Goal: Information Seeking & Learning: Learn about a topic

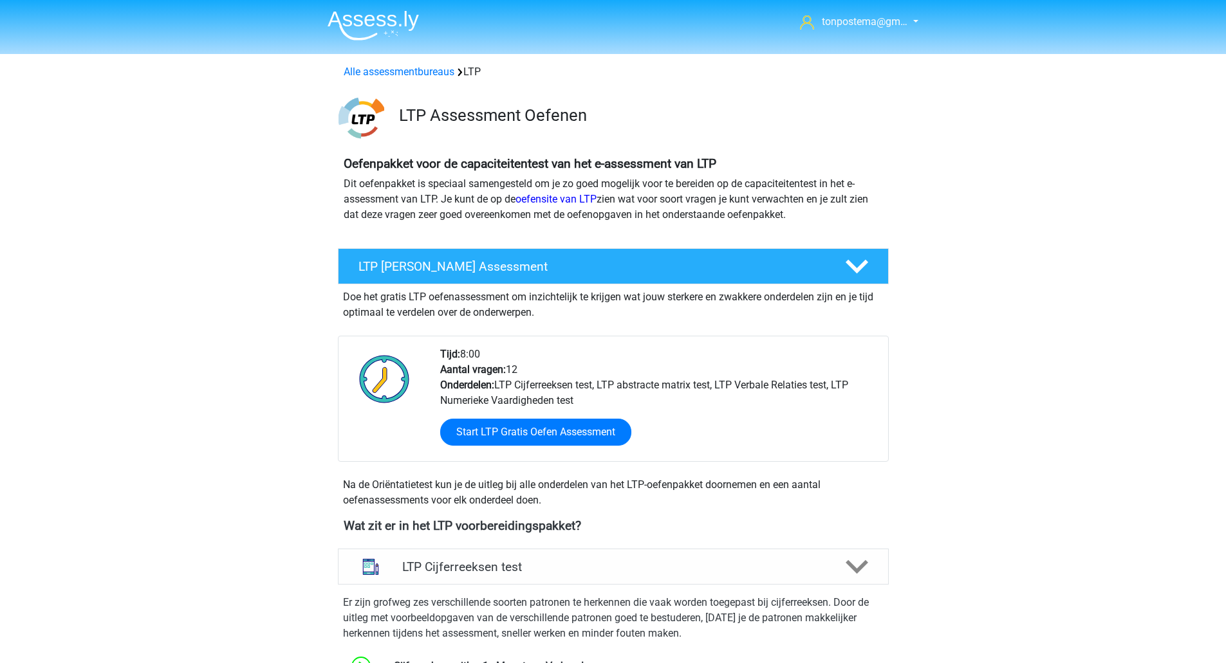
scroll to position [501, 0]
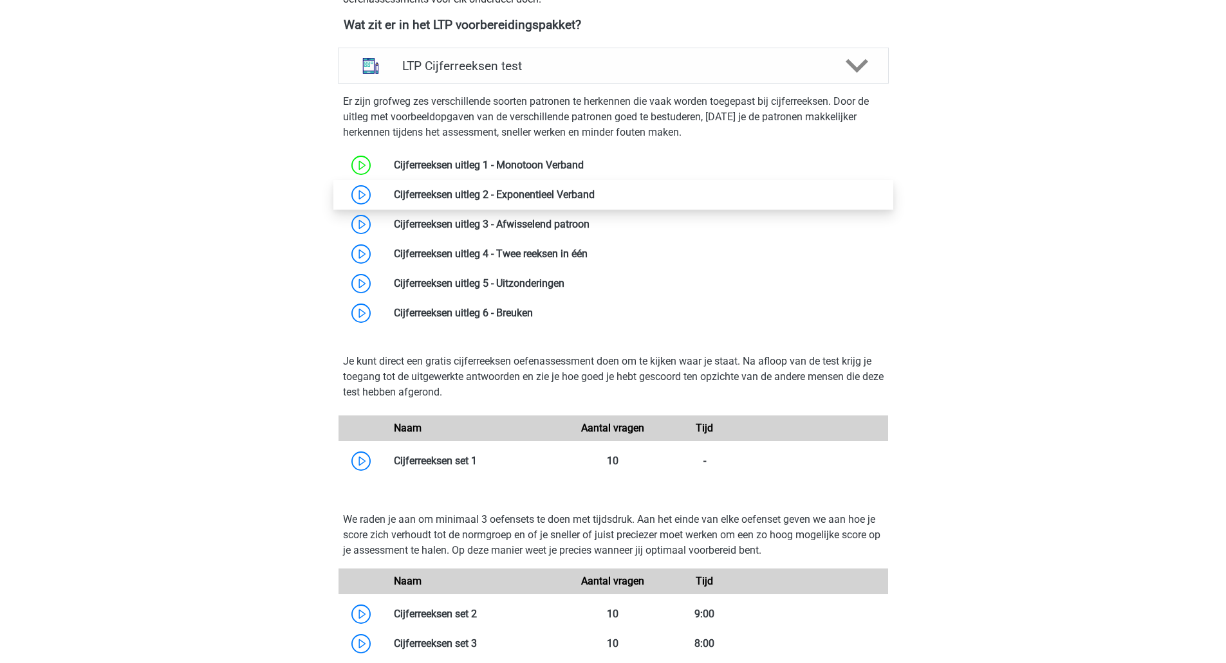
click at [595, 201] on link at bounding box center [595, 195] width 0 height 12
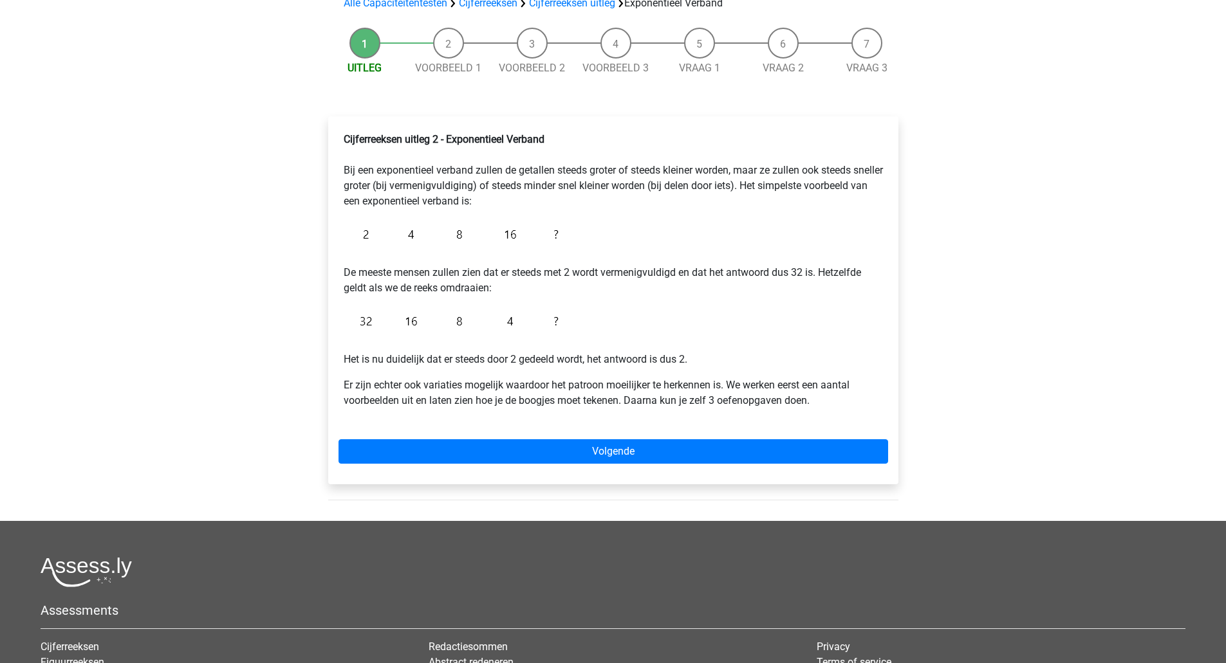
scroll to position [106, 0]
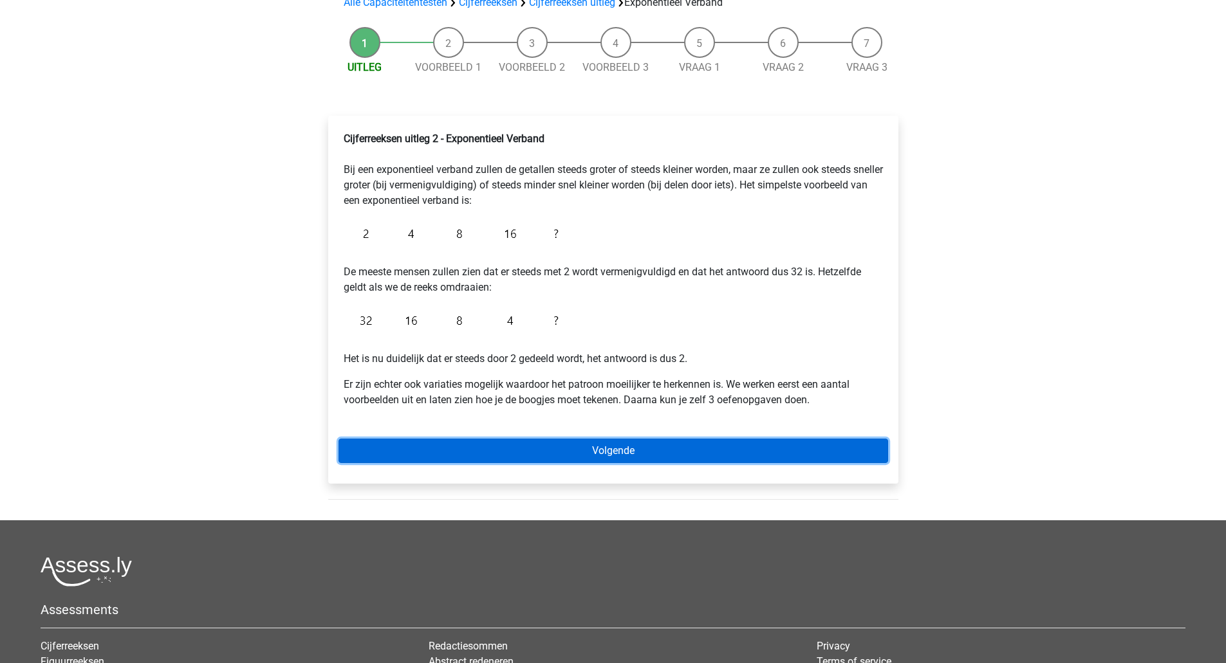
click at [458, 447] on link "Volgende" at bounding box center [613, 451] width 550 height 24
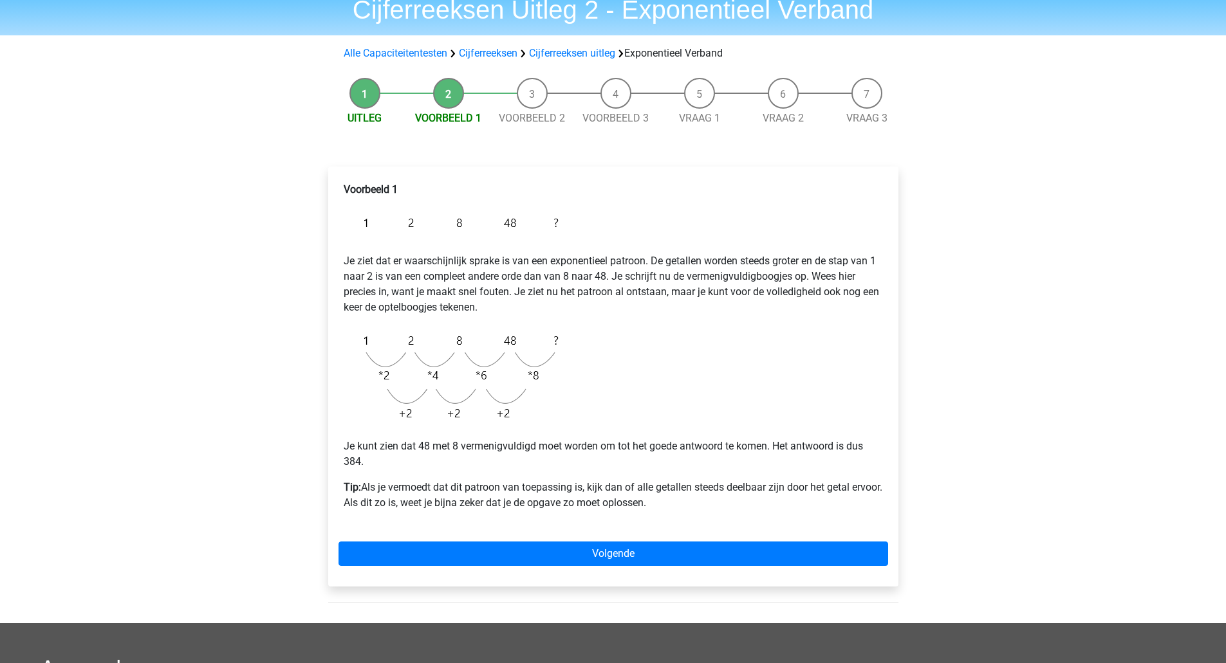
scroll to position [54, 0]
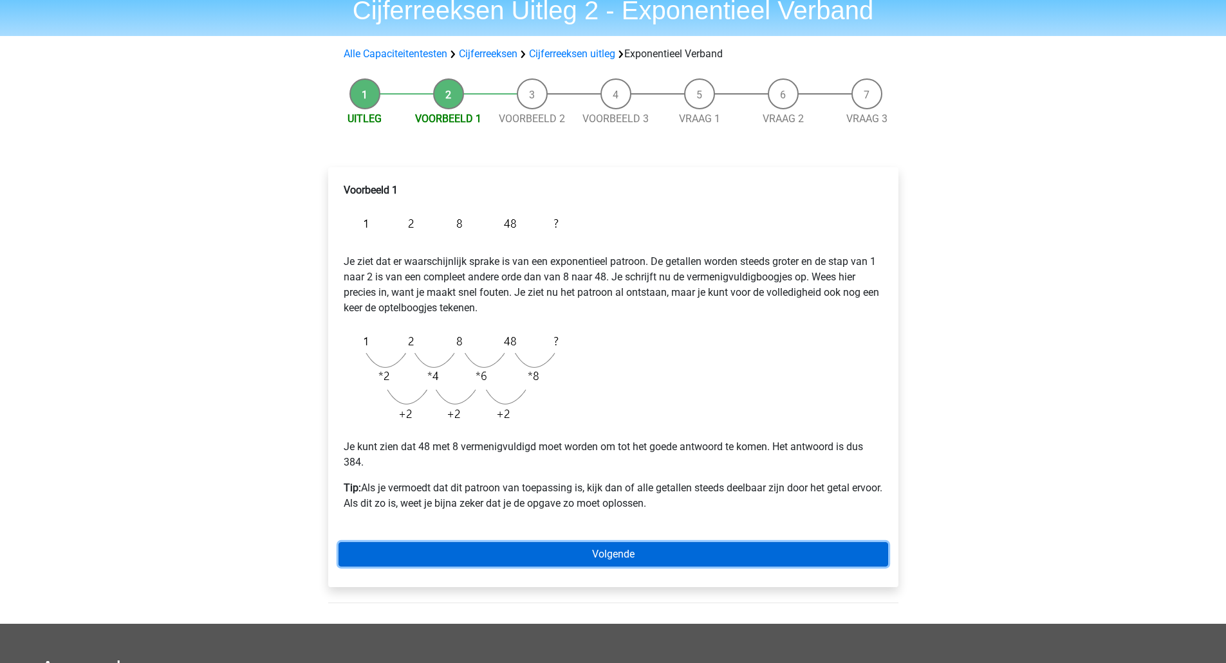
click at [488, 555] on link "Volgende" at bounding box center [613, 554] width 550 height 24
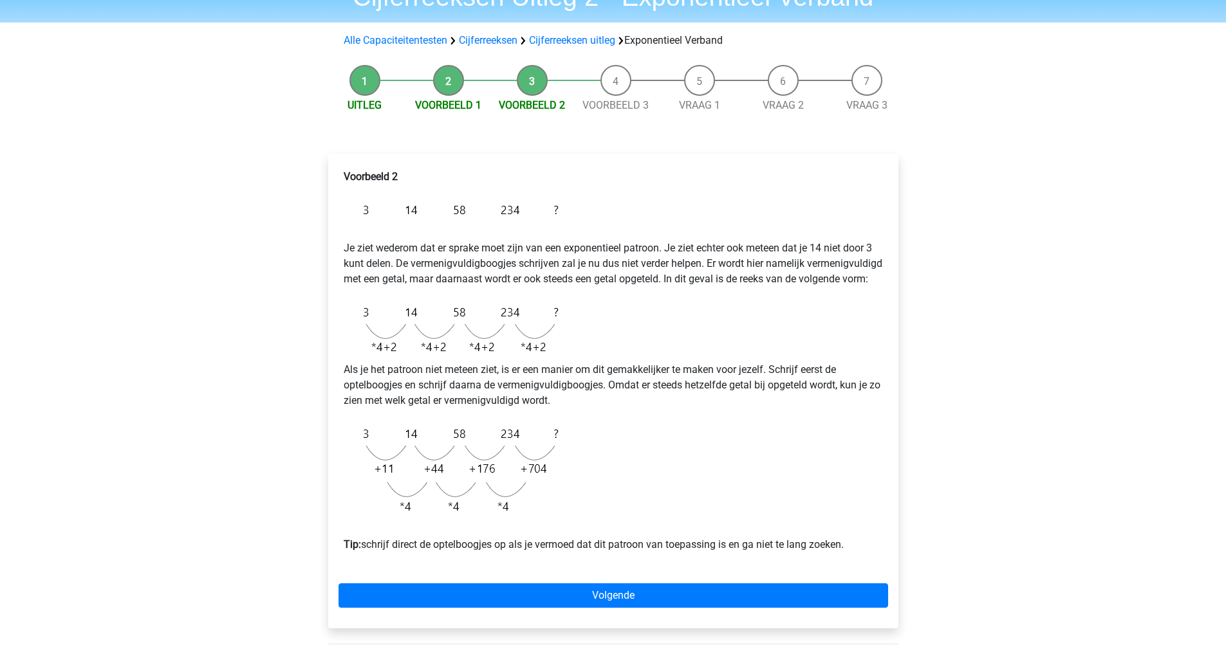
scroll to position [68, 0]
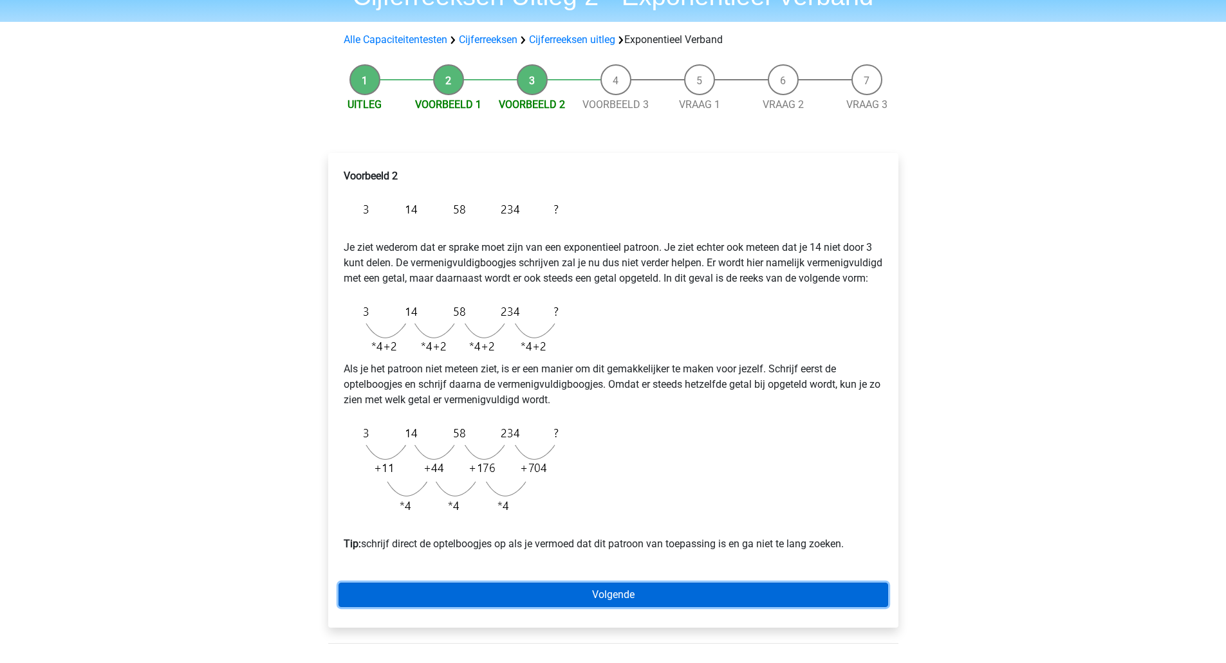
click at [476, 607] on link "Volgende" at bounding box center [613, 595] width 550 height 24
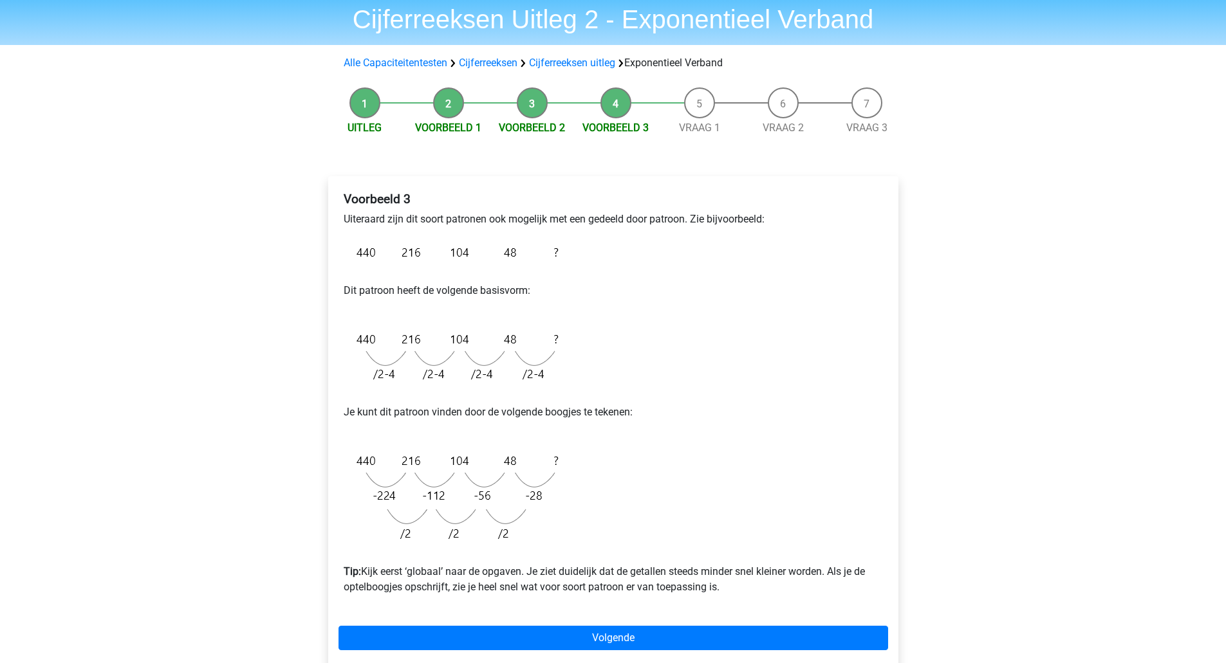
scroll to position [46, 0]
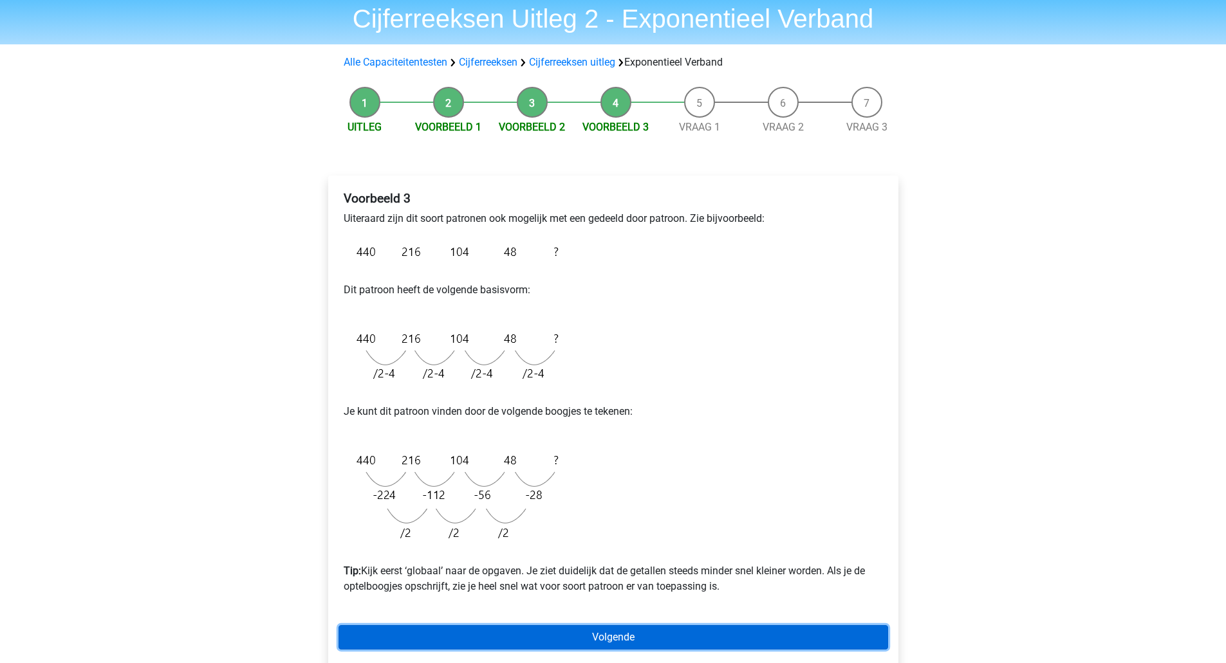
click at [514, 638] on link "Volgende" at bounding box center [613, 637] width 550 height 24
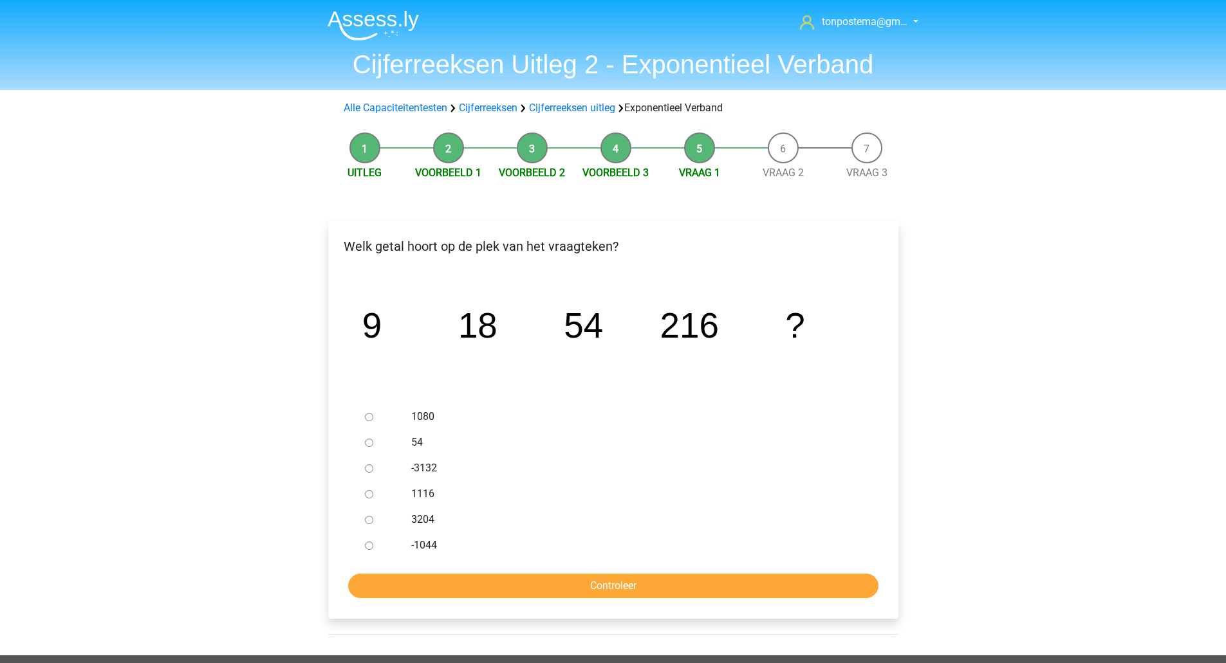
scroll to position [22, 0]
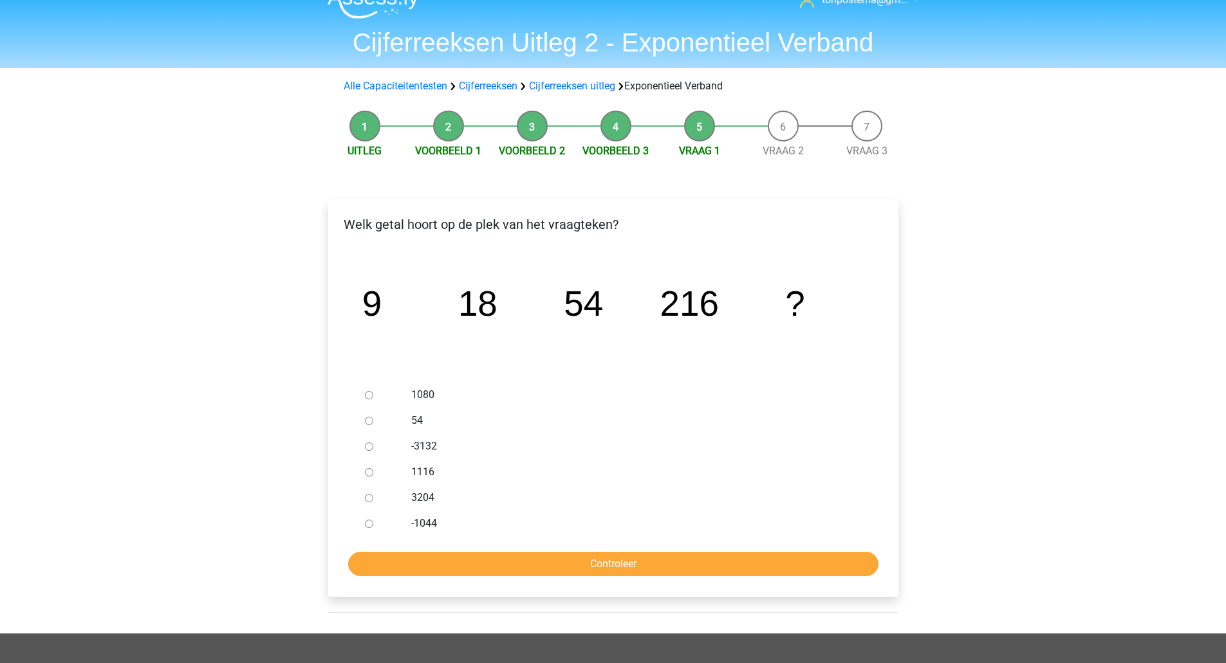
click at [402, 400] on div "1080" at bounding box center [634, 395] width 465 height 26
click at [369, 398] on input "1080" at bounding box center [369, 395] width 8 height 8
radio input "true"
click at [676, 567] on input "Controleer" at bounding box center [613, 564] width 530 height 24
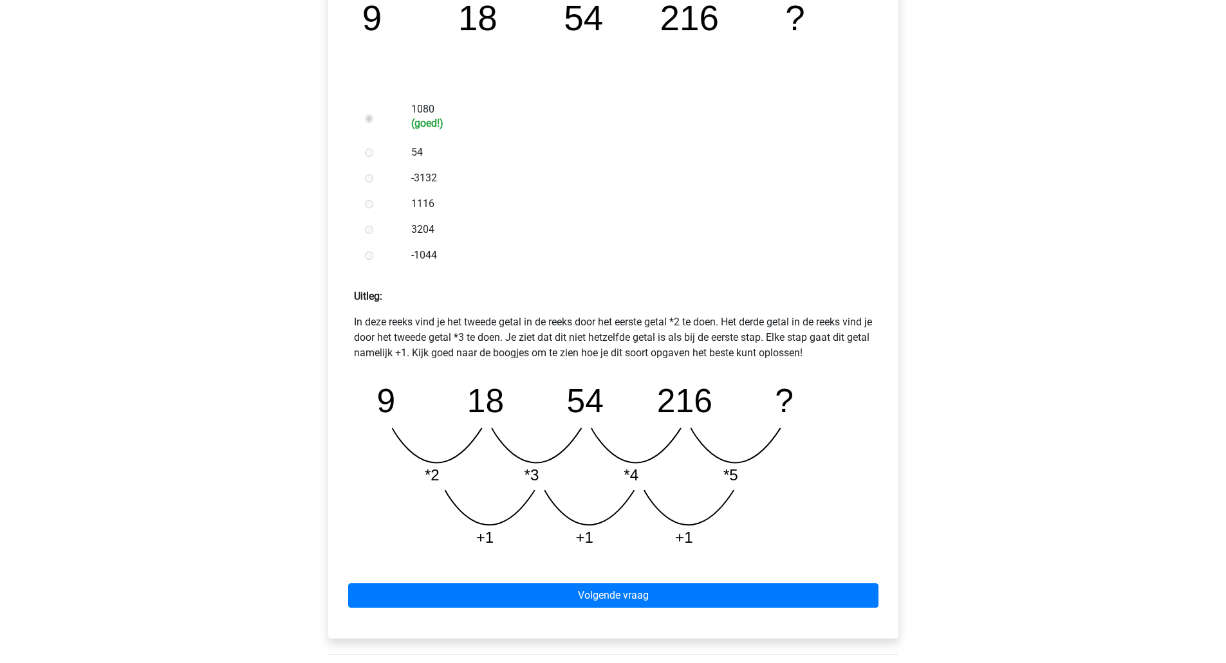
scroll to position [309, 0]
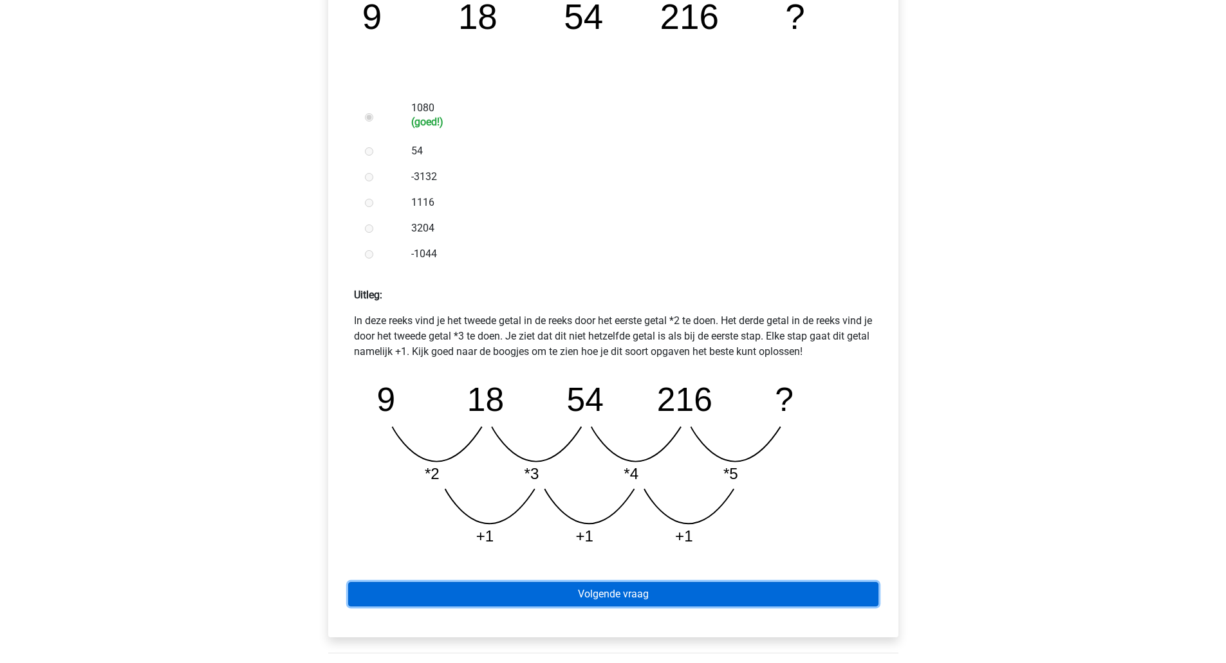
click at [674, 586] on link "Volgende vraag" at bounding box center [613, 594] width 530 height 24
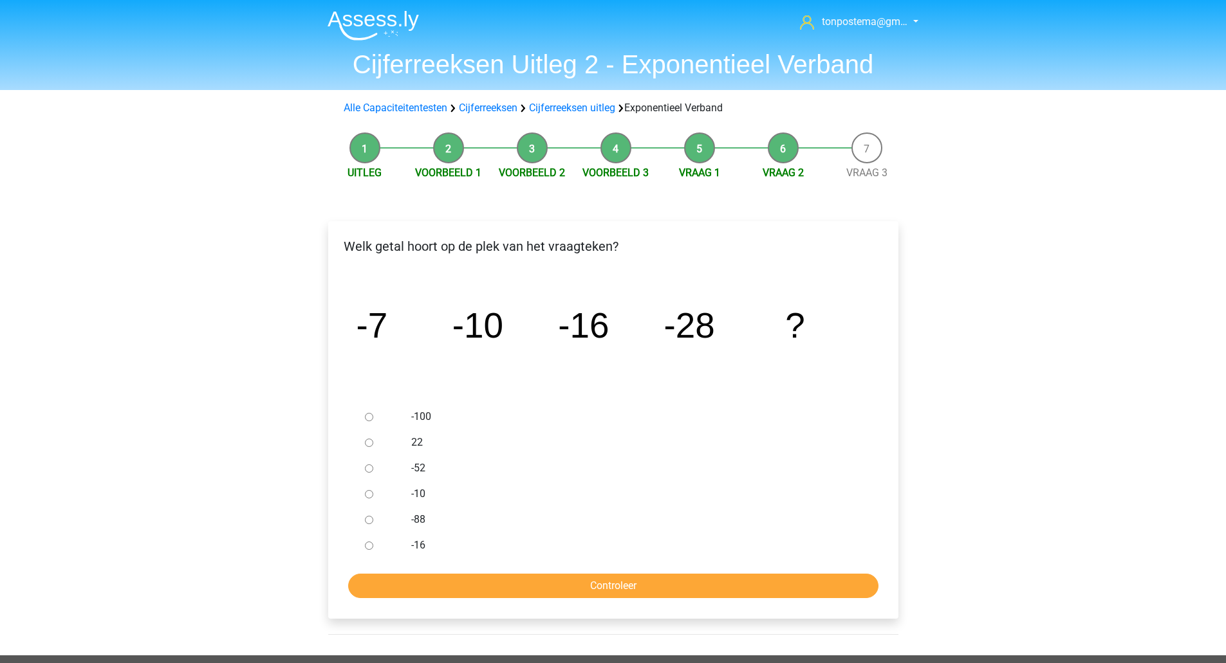
click at [366, 468] on input "-52" at bounding box center [369, 469] width 8 height 8
radio input "true"
click at [417, 565] on form "-100 22 -52 -10 -88 -16 Controleer" at bounding box center [613, 501] width 550 height 194
click at [418, 575] on input "Controleer" at bounding box center [613, 586] width 530 height 24
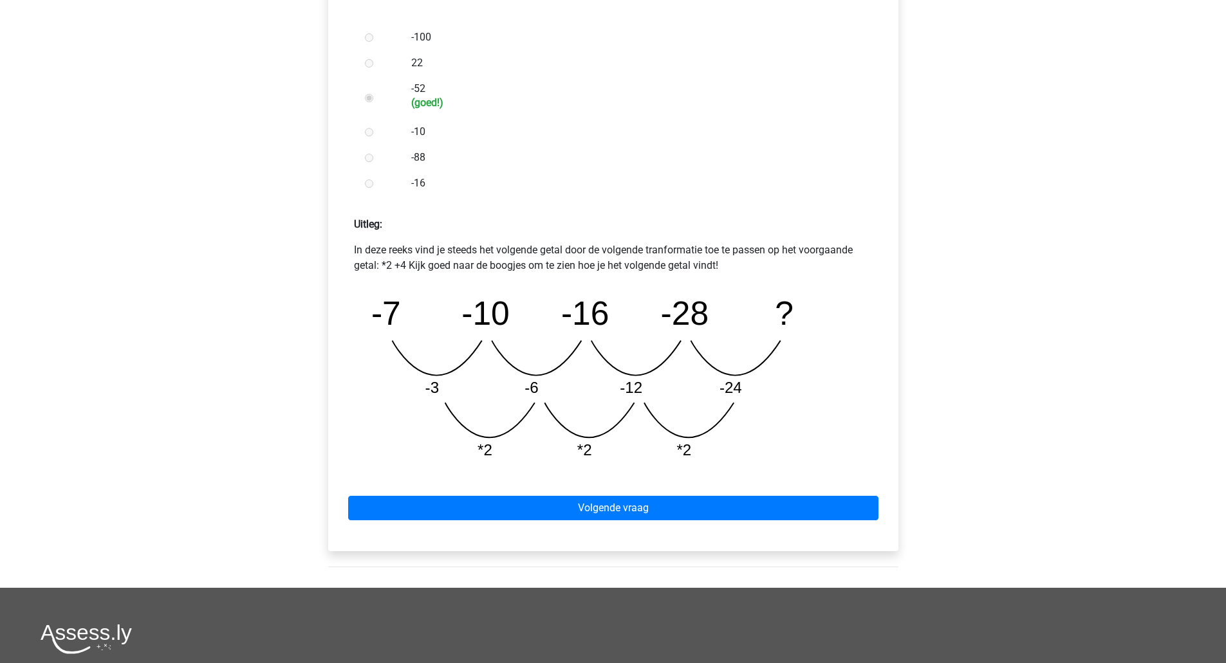
scroll to position [408, 0]
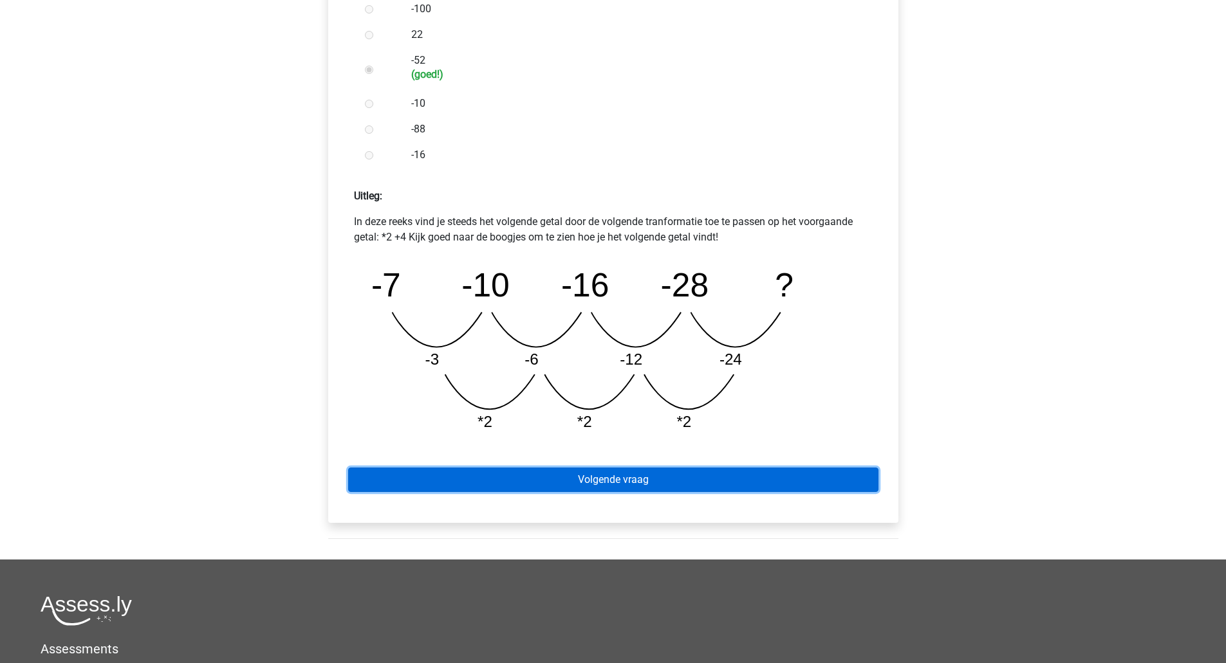
click at [800, 488] on link "Volgende vraag" at bounding box center [613, 480] width 530 height 24
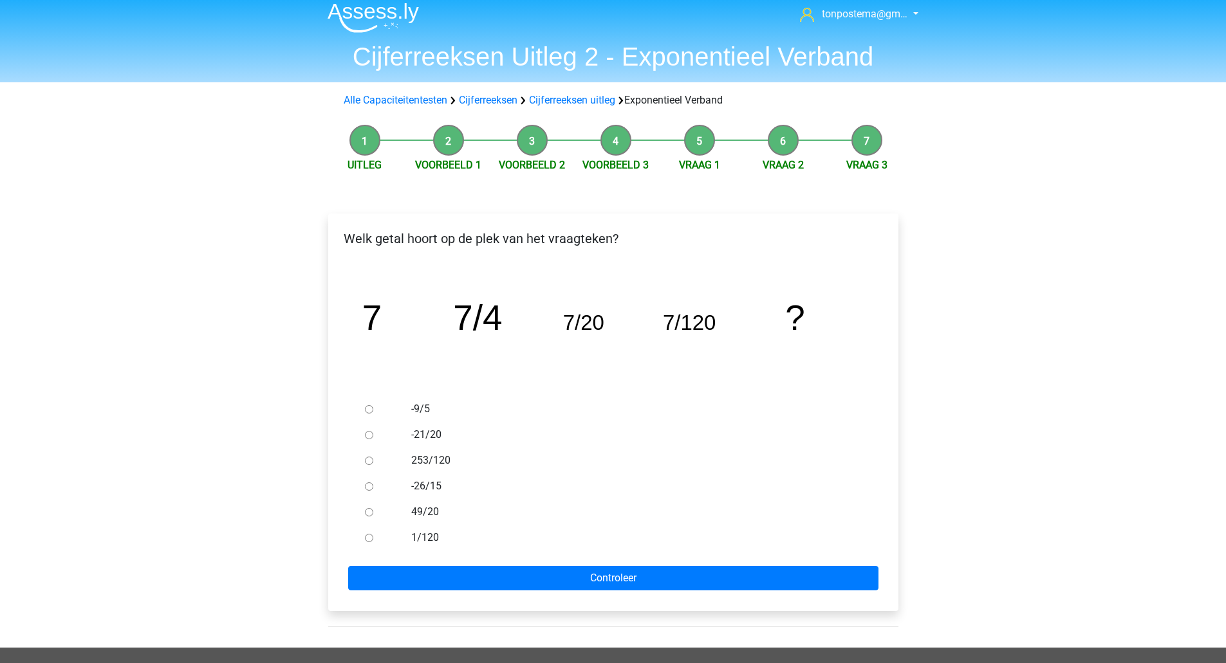
scroll to position [8, 0]
click at [369, 537] on input "1/120" at bounding box center [369, 537] width 8 height 8
radio input "true"
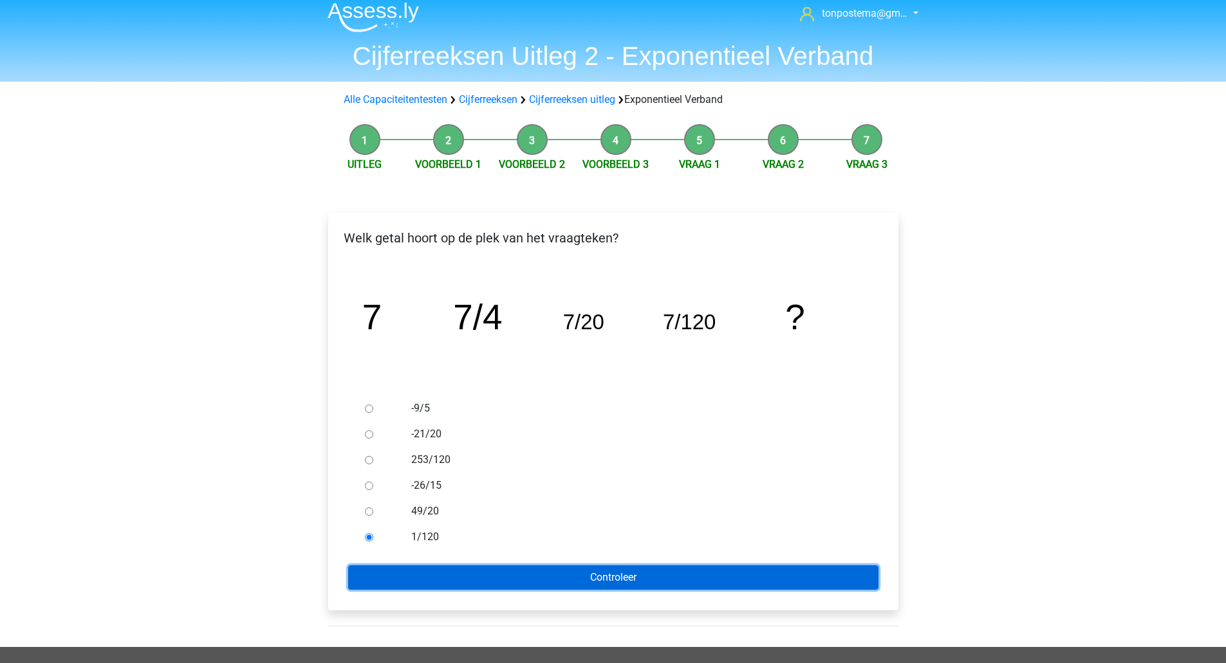
click at [376, 582] on input "Controleer" at bounding box center [613, 578] width 530 height 24
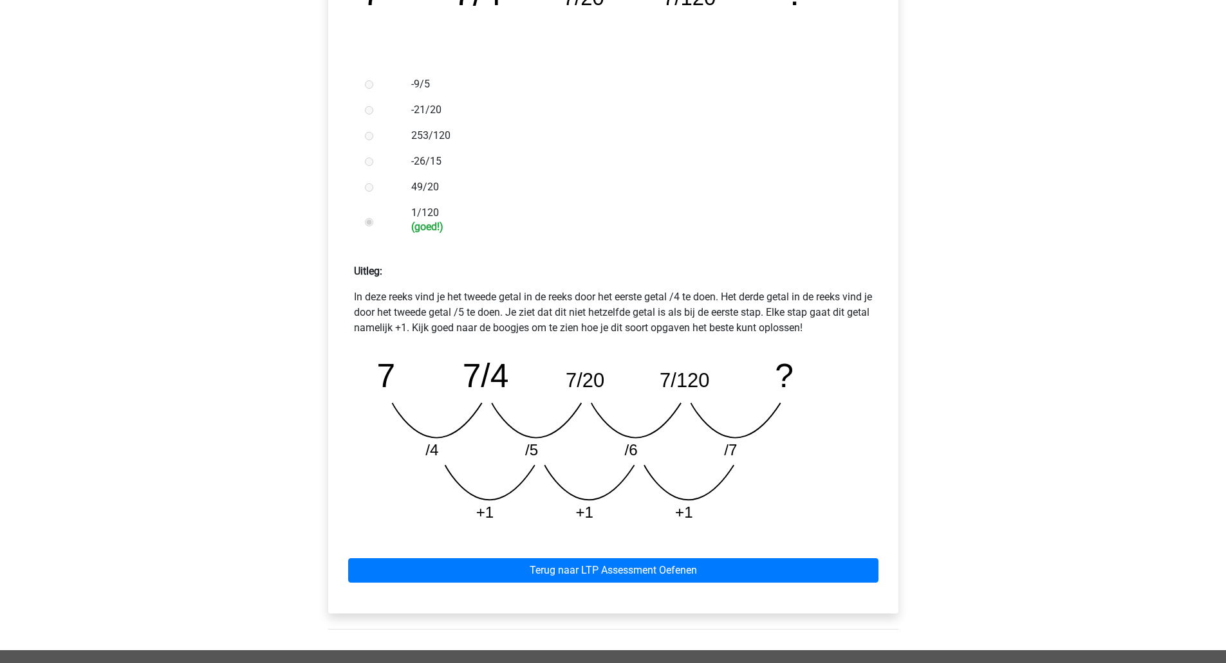
scroll to position [333, 0]
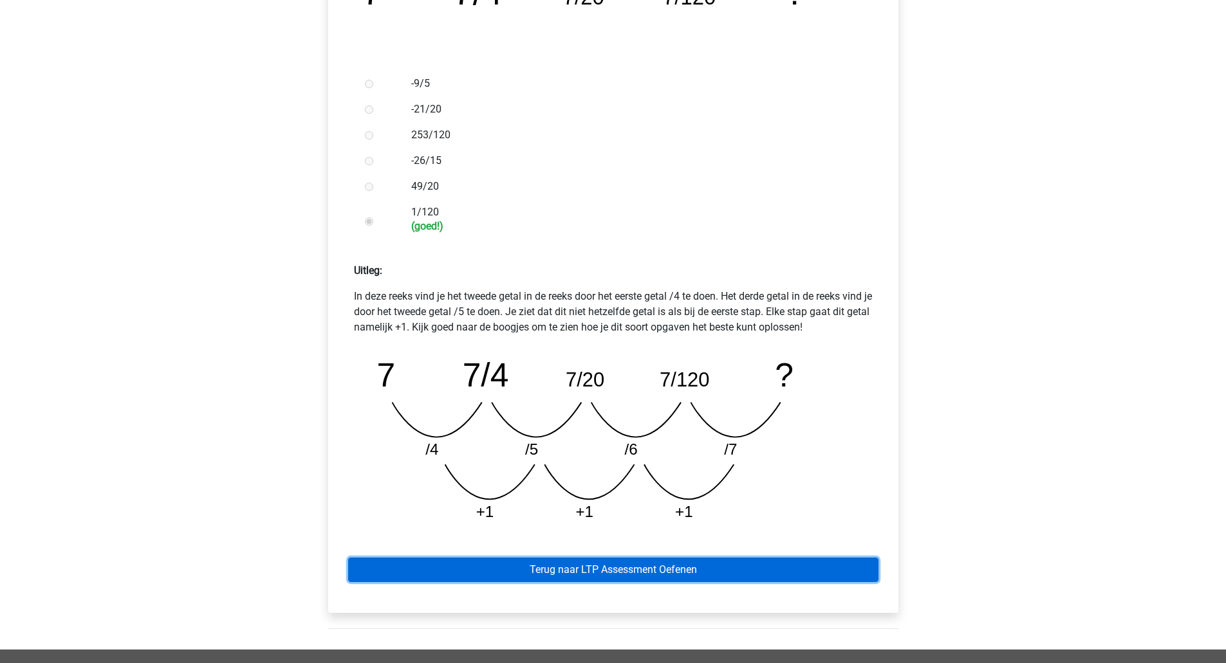
click at [685, 571] on link "Terug naar LTP Assessment Oefenen" at bounding box center [613, 570] width 530 height 24
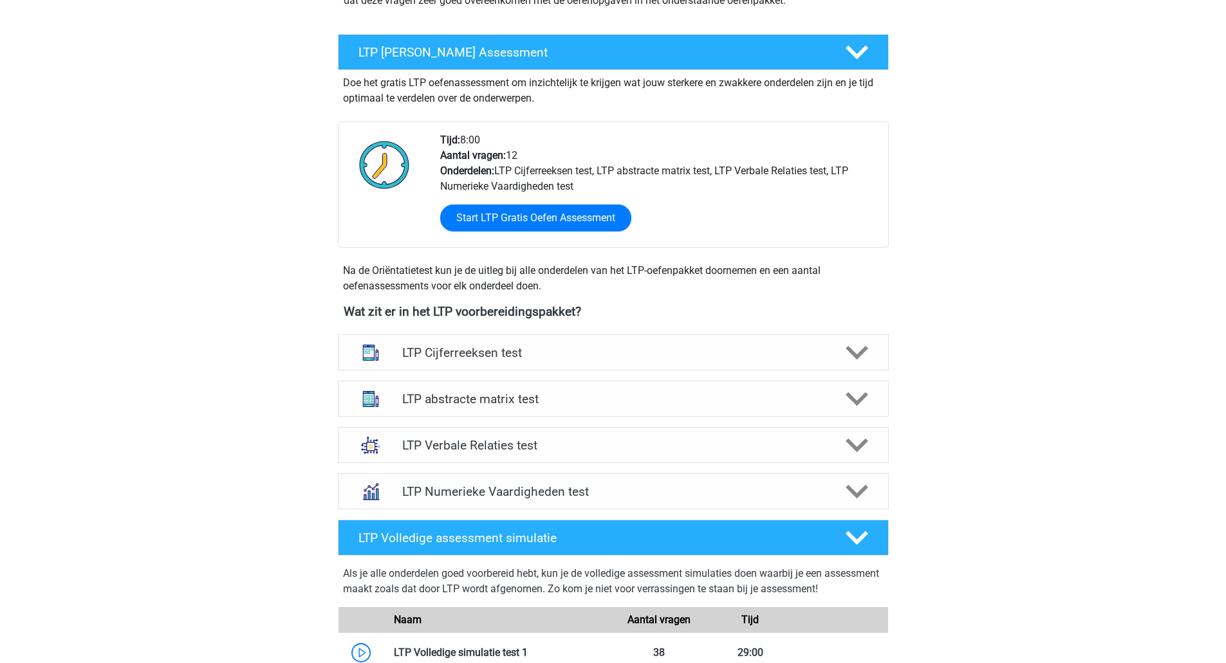
scroll to position [215, 0]
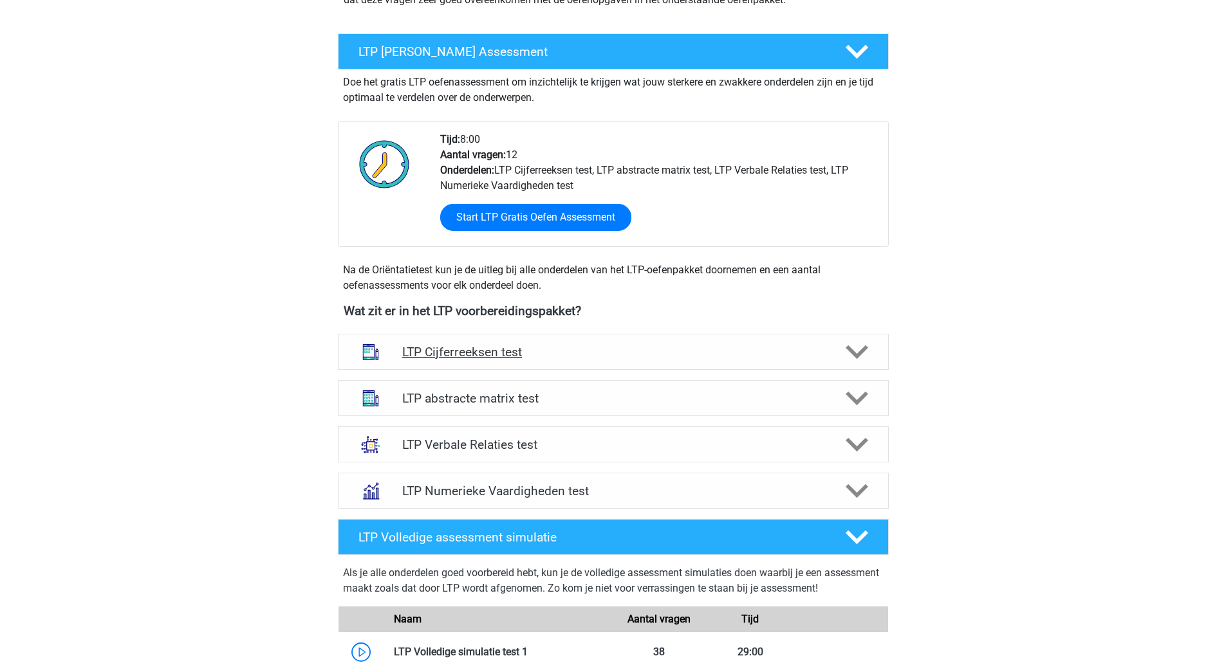
click at [700, 343] on div "LTP Cijferreeksen test" at bounding box center [613, 352] width 551 height 36
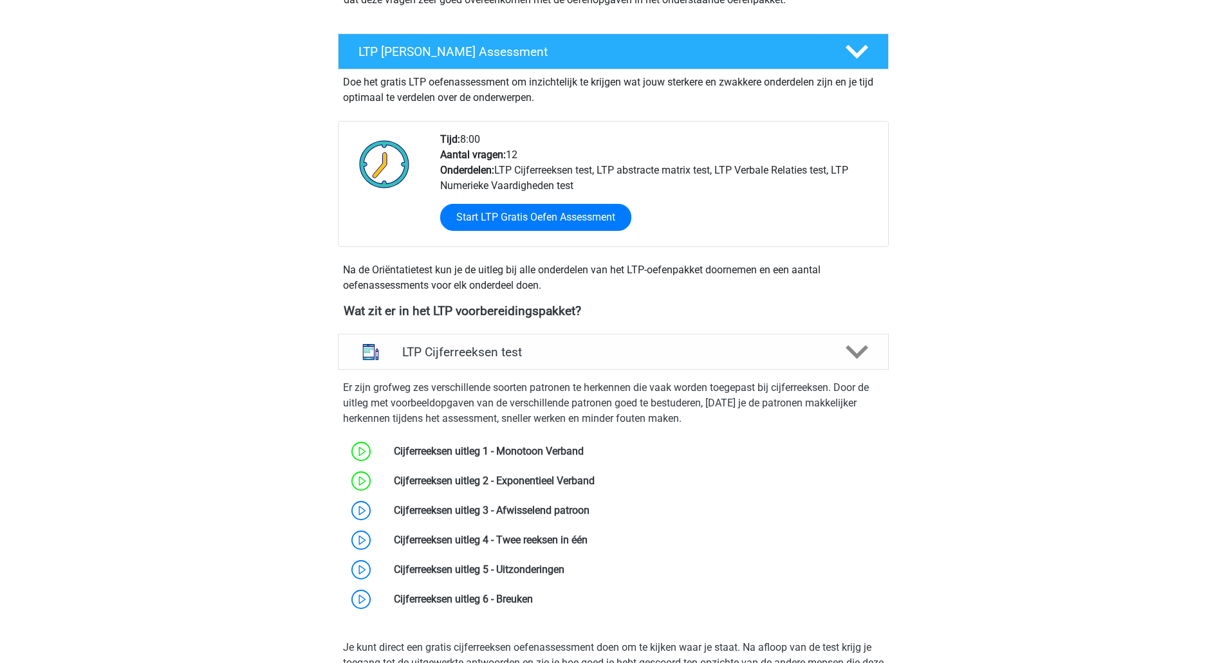
scroll to position [402, 0]
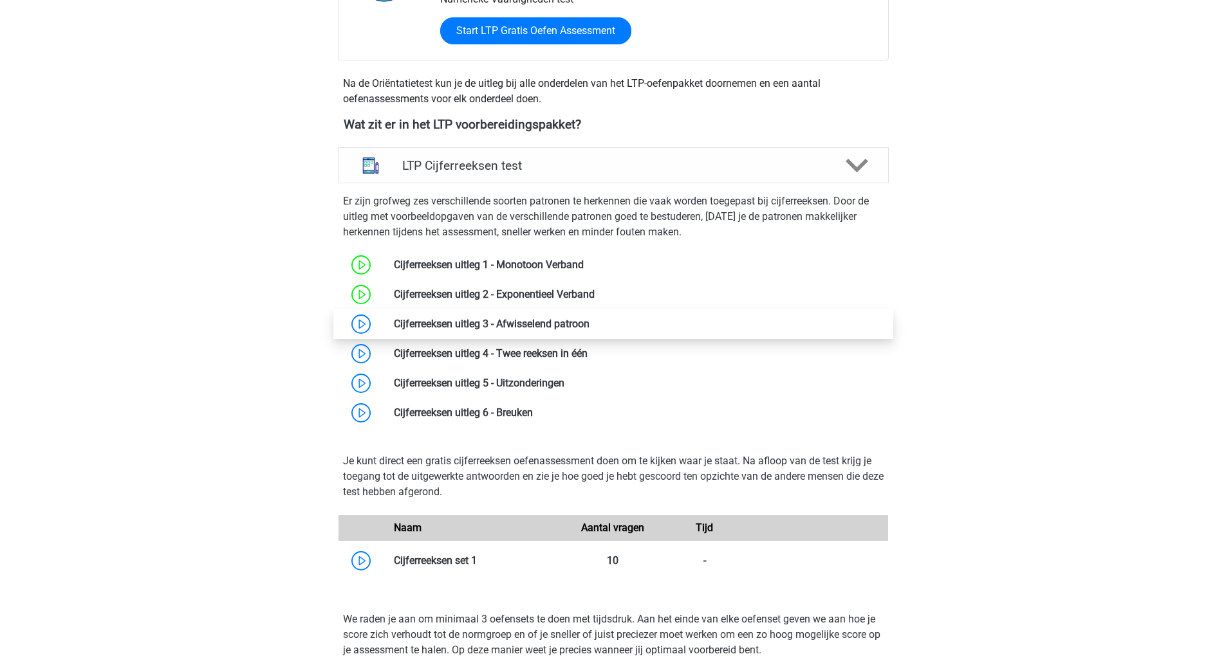
click at [589, 318] on link at bounding box center [589, 324] width 0 height 12
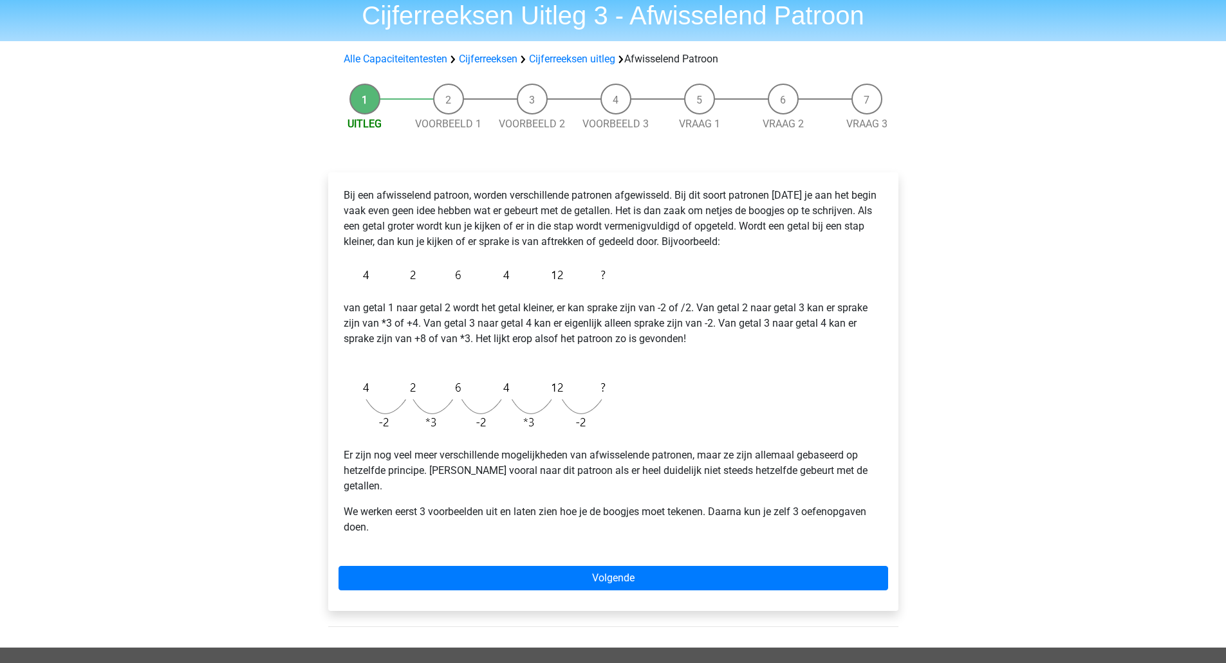
scroll to position [50, 0]
click at [565, 55] on link "Cijferreeksen uitleg" at bounding box center [572, 58] width 86 height 12
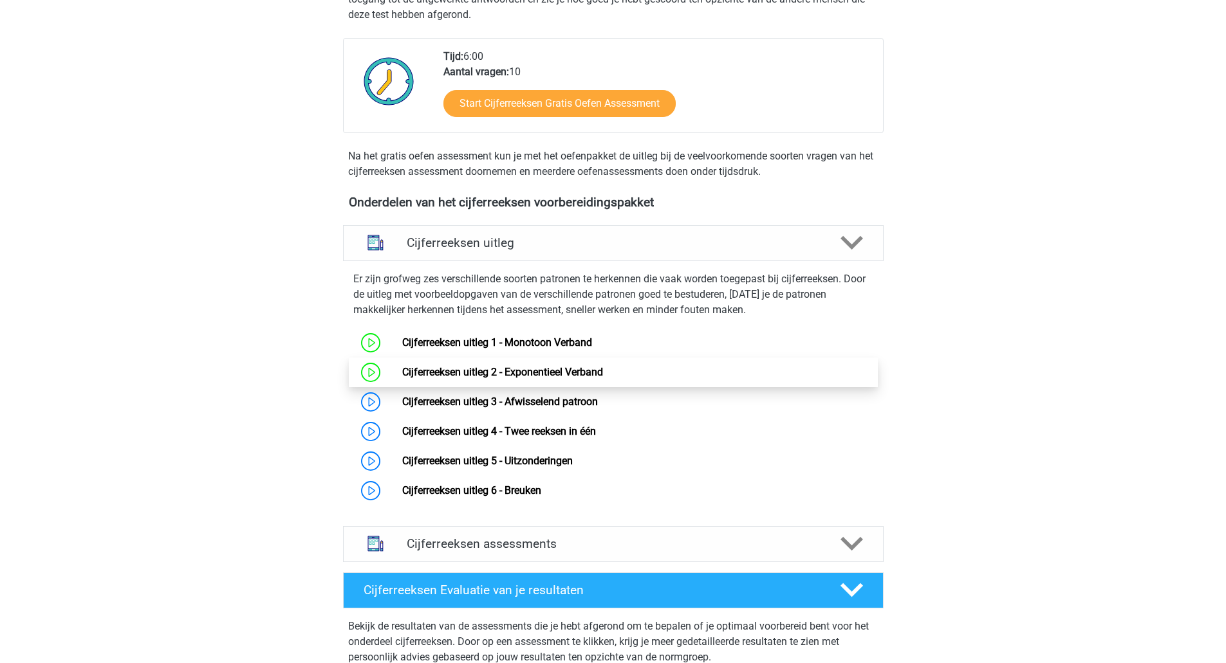
scroll to position [292, 0]
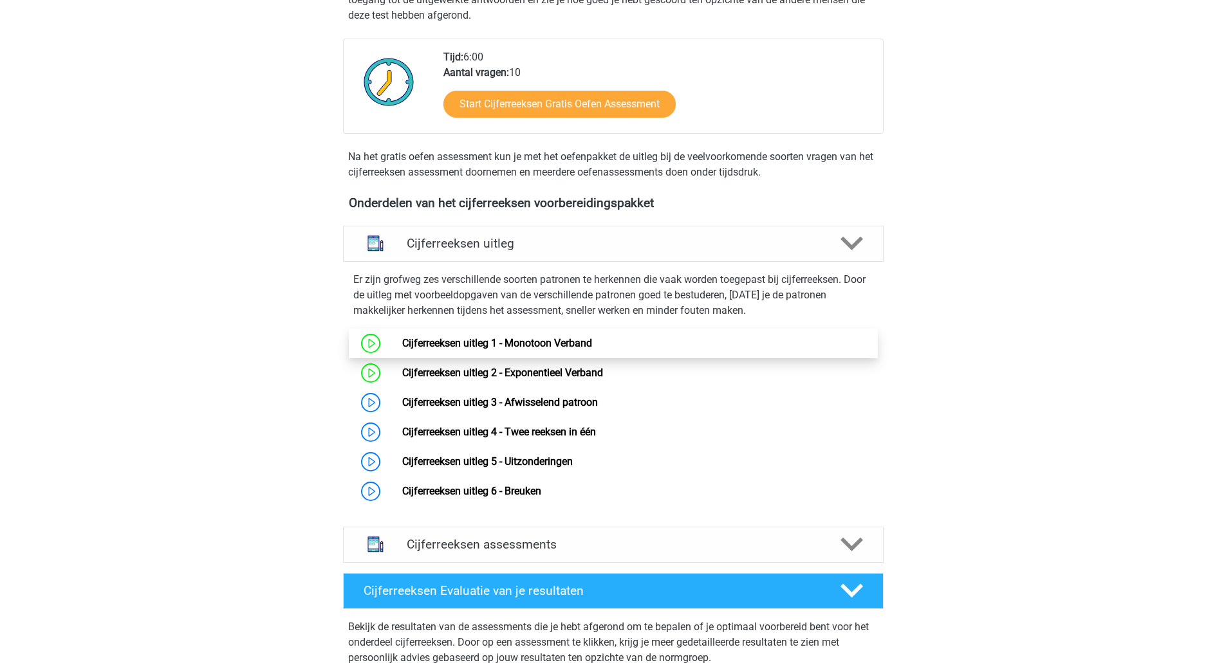
click at [501, 349] on link "Cijferreeksen uitleg 1 - Monotoon Verband" at bounding box center [497, 343] width 190 height 12
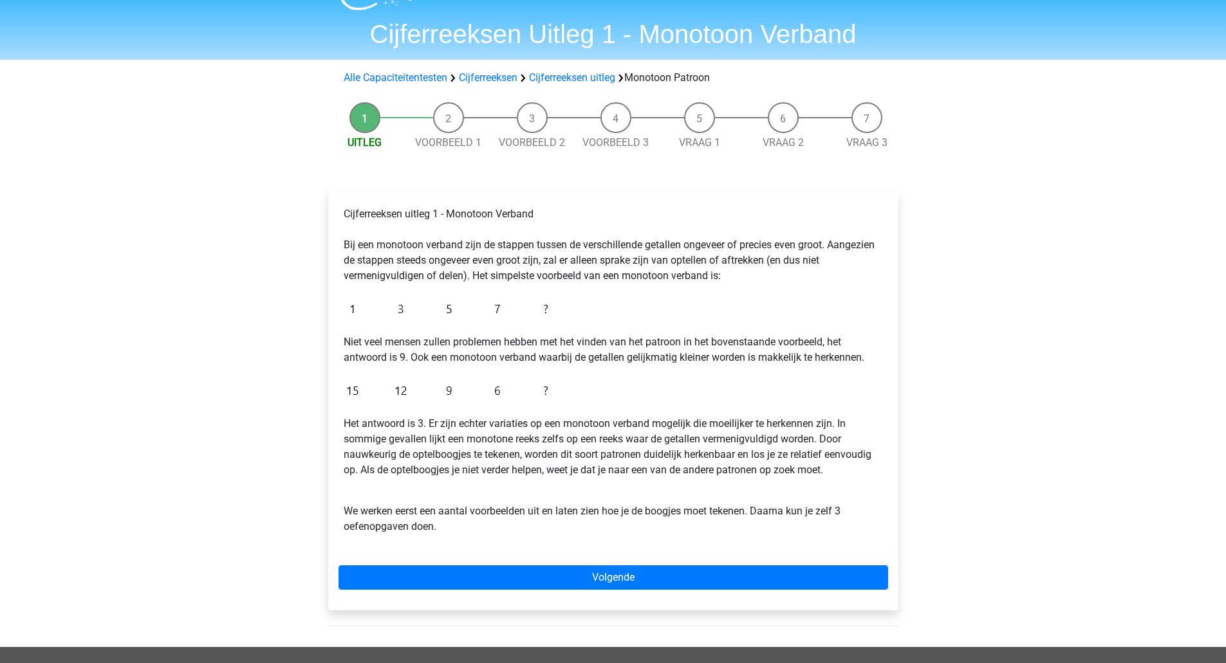
scroll to position [31, 0]
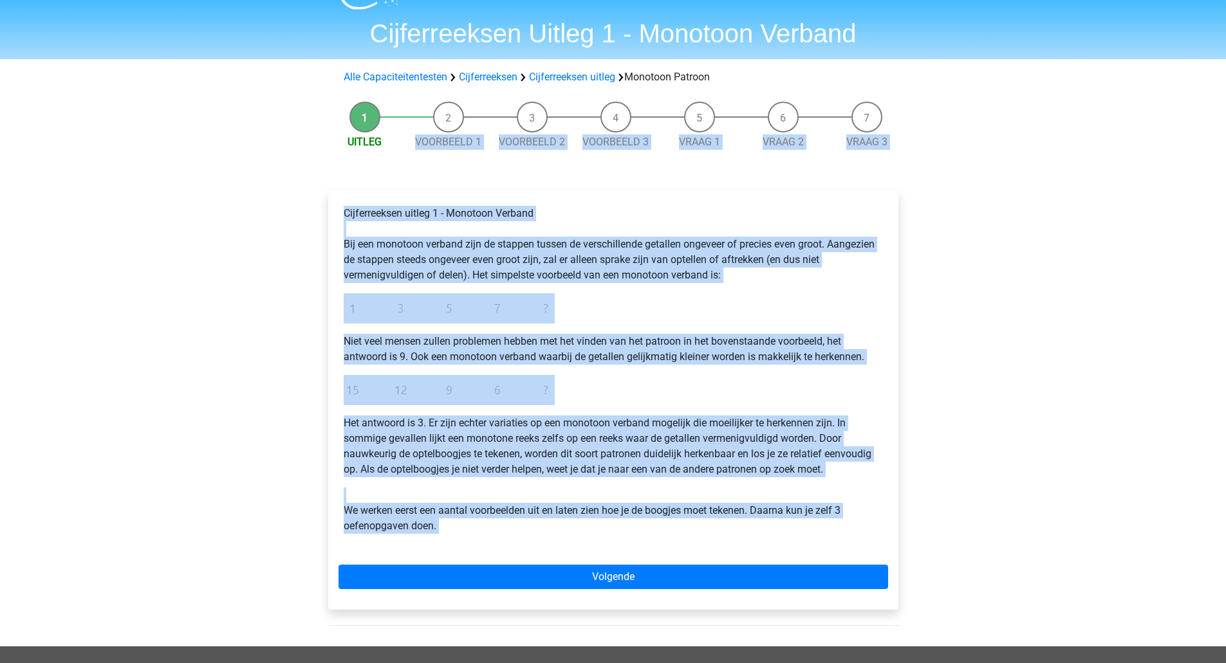
drag, startPoint x: 458, startPoint y: 122, endPoint x: 611, endPoint y: 633, distance: 534.2
click at [611, 633] on div "Uitleg Voorbeeld 1 Voorbeeld 2 Voorbeeld 3 Vraag 1 Vraag 2 Vraag 3 Cijferreekse…" at bounding box center [613, 370] width 611 height 551
click at [614, 555] on div "Cijferreeksen uitleg 1 - Monotoon Verband Bij een monotoon verband zijn de stap…" at bounding box center [613, 400] width 570 height 420
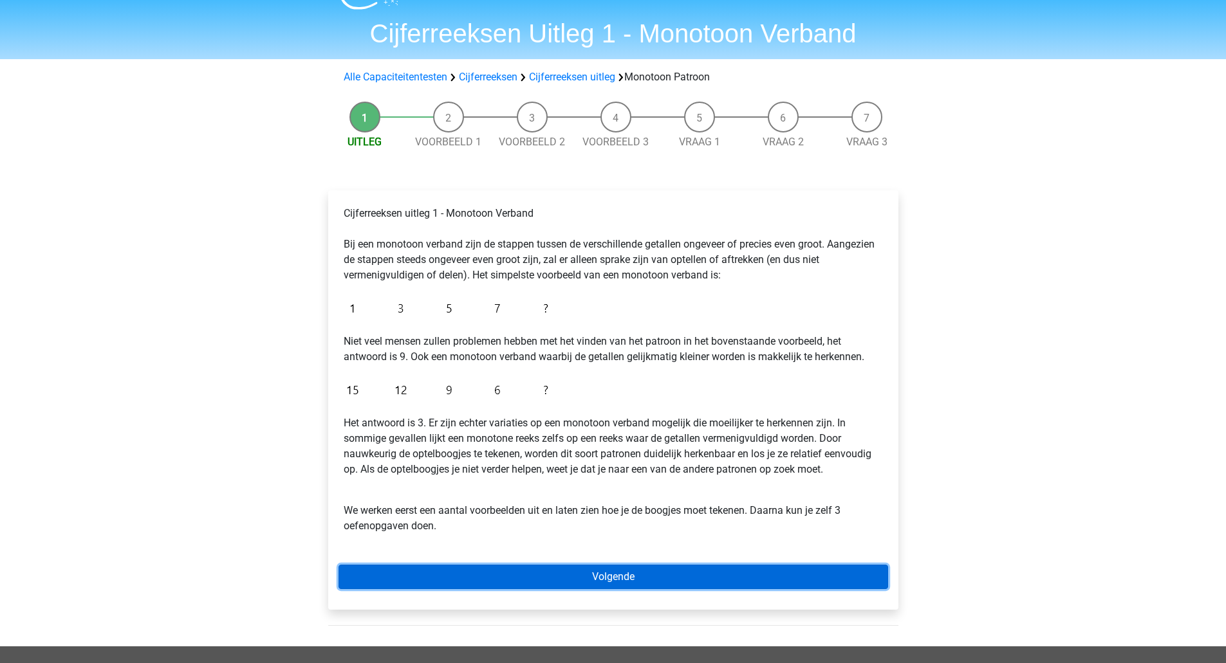
click at [611, 573] on link "Volgende" at bounding box center [613, 577] width 550 height 24
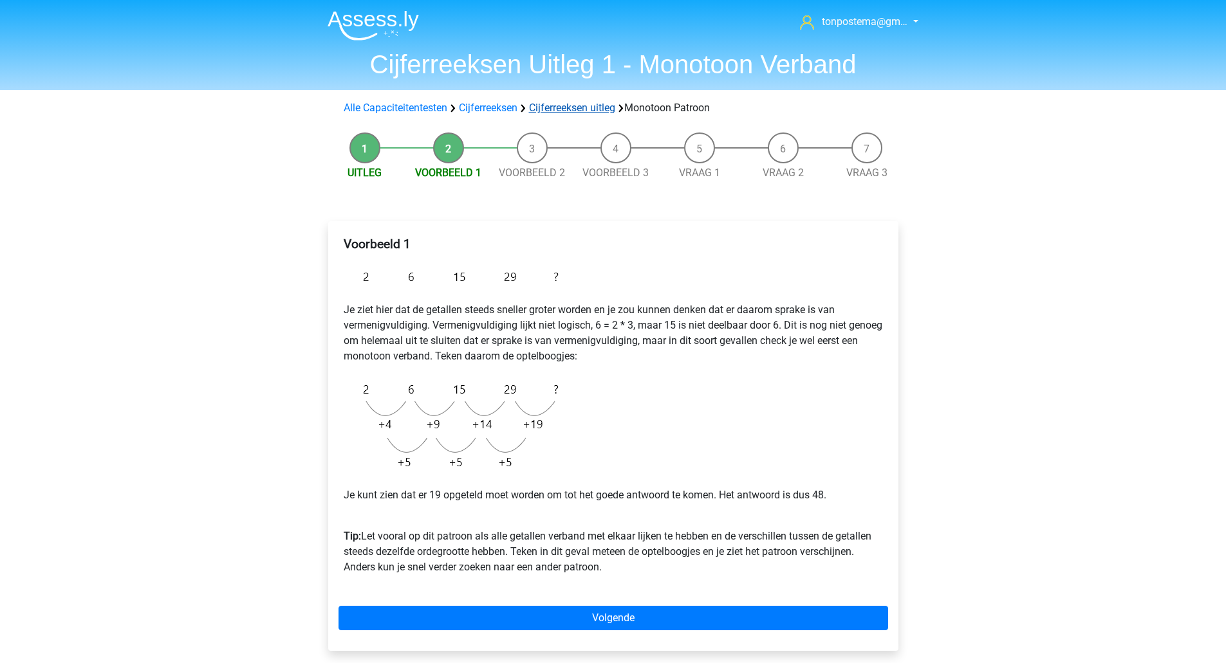
click at [582, 108] on link "Cijferreeksen uitleg" at bounding box center [572, 108] width 86 height 12
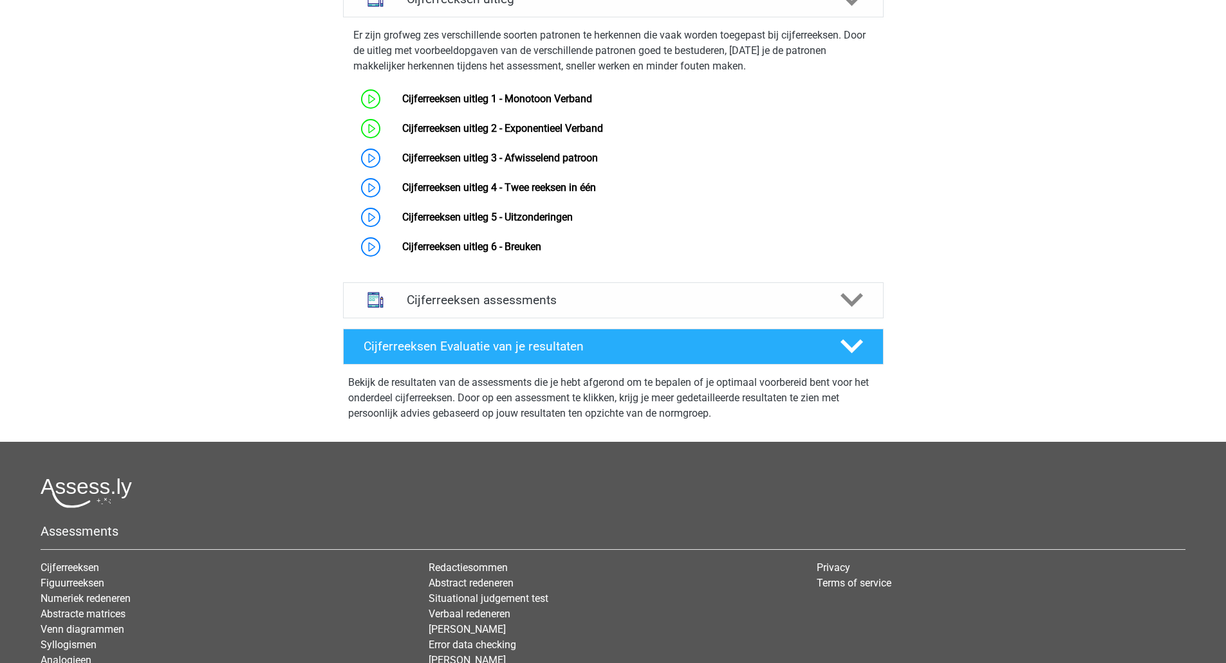
scroll to position [537, 0]
